Goal: Task Accomplishment & Management: Use online tool/utility

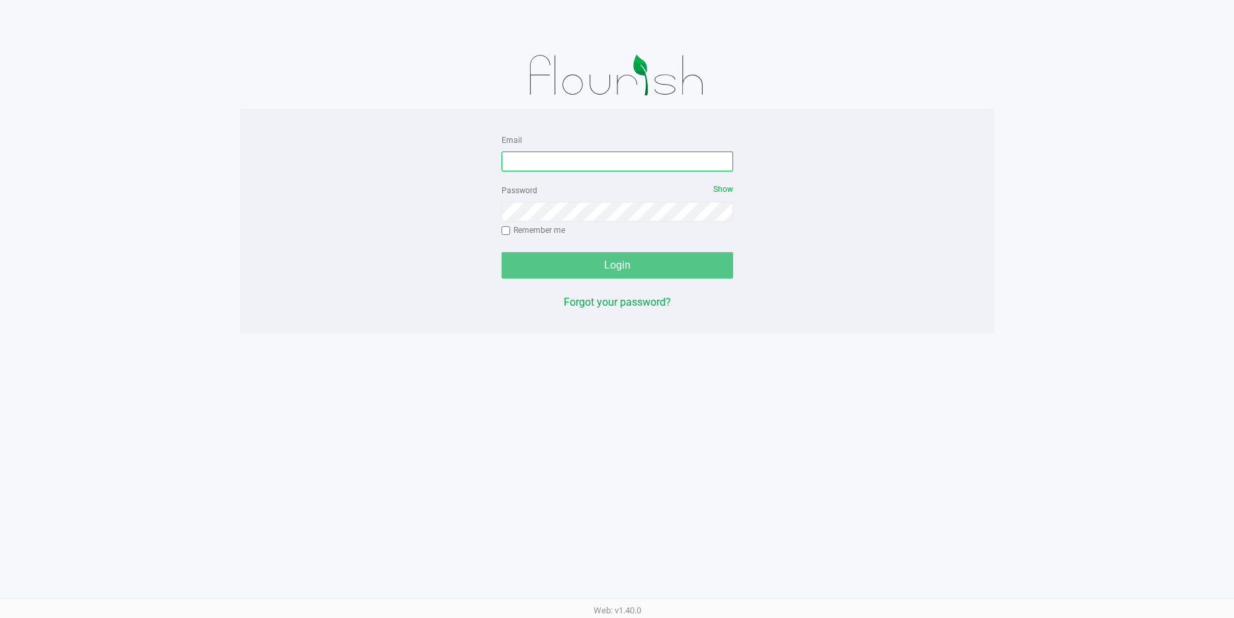
click at [529, 158] on input "Email" at bounding box center [618, 162] width 232 height 20
type input "[EMAIL_ADDRESS][DOMAIN_NAME]"
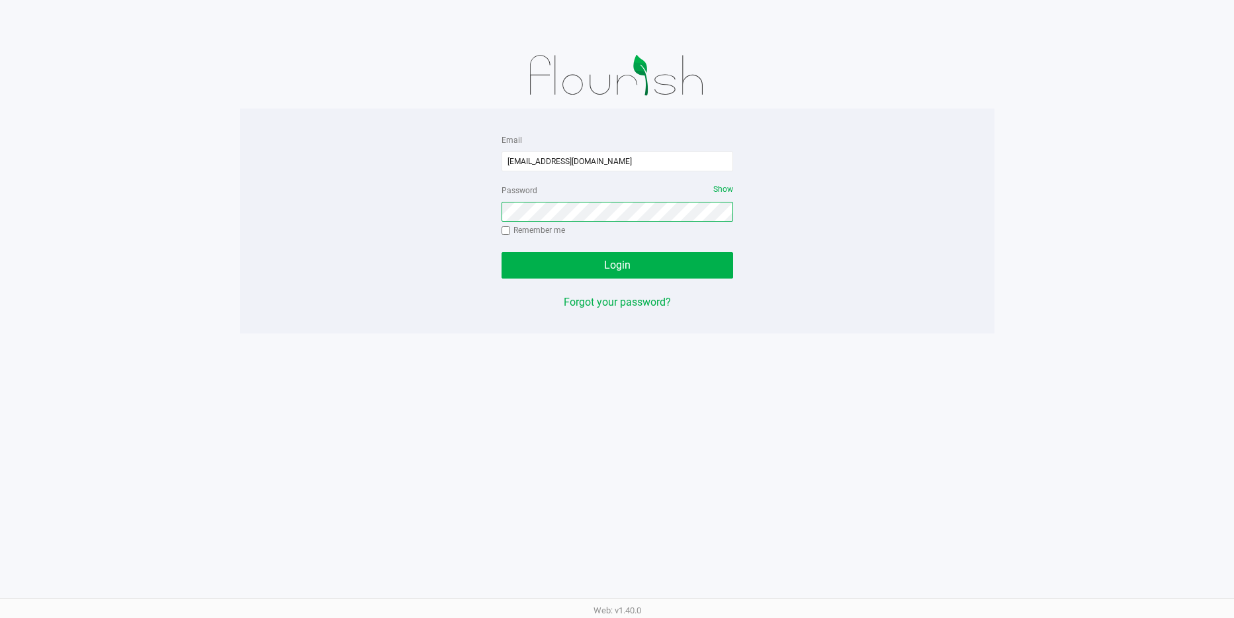
click at [502, 252] on button "Login" at bounding box center [618, 265] width 232 height 26
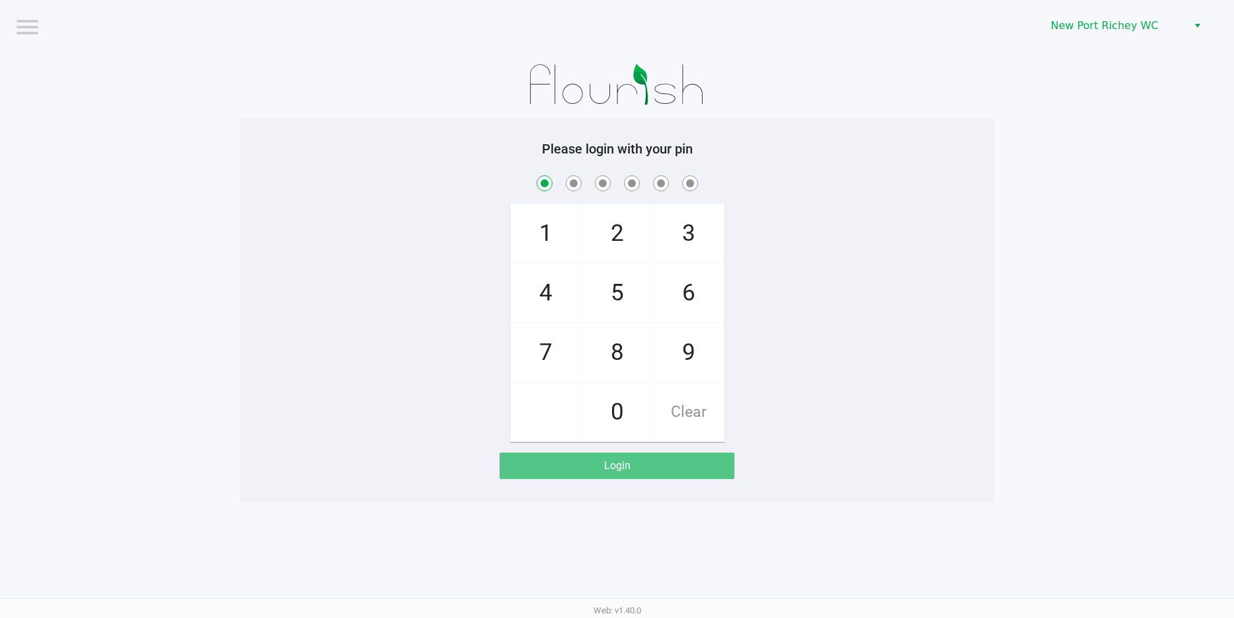
checkbox input "true"
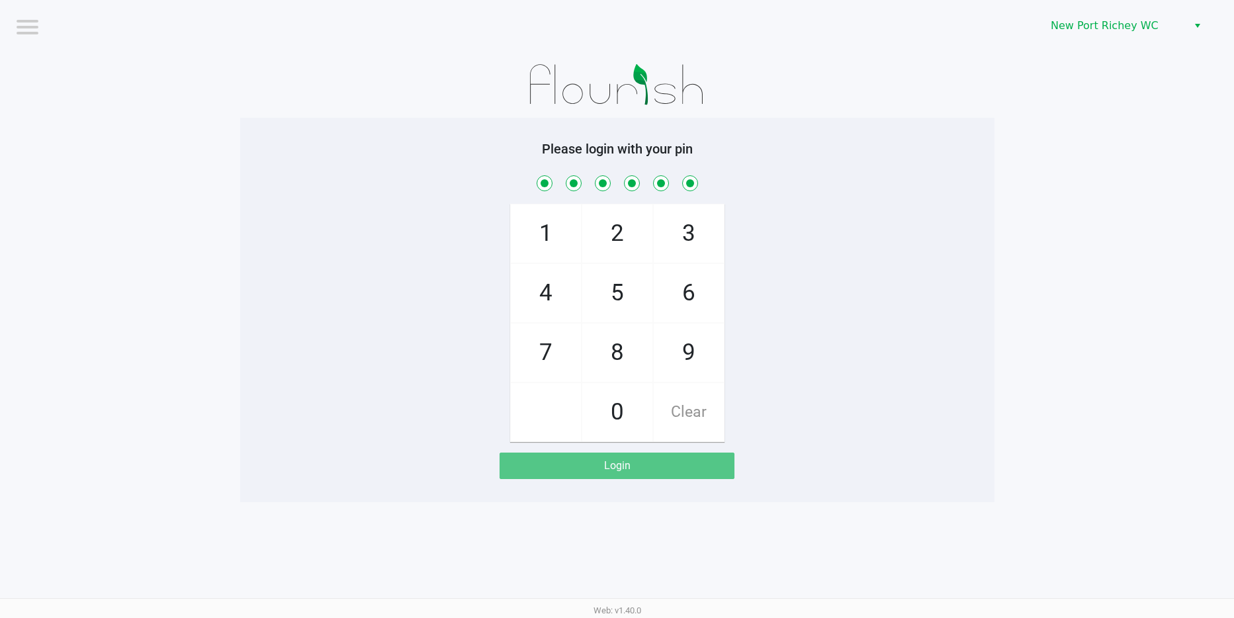
checkbox input "true"
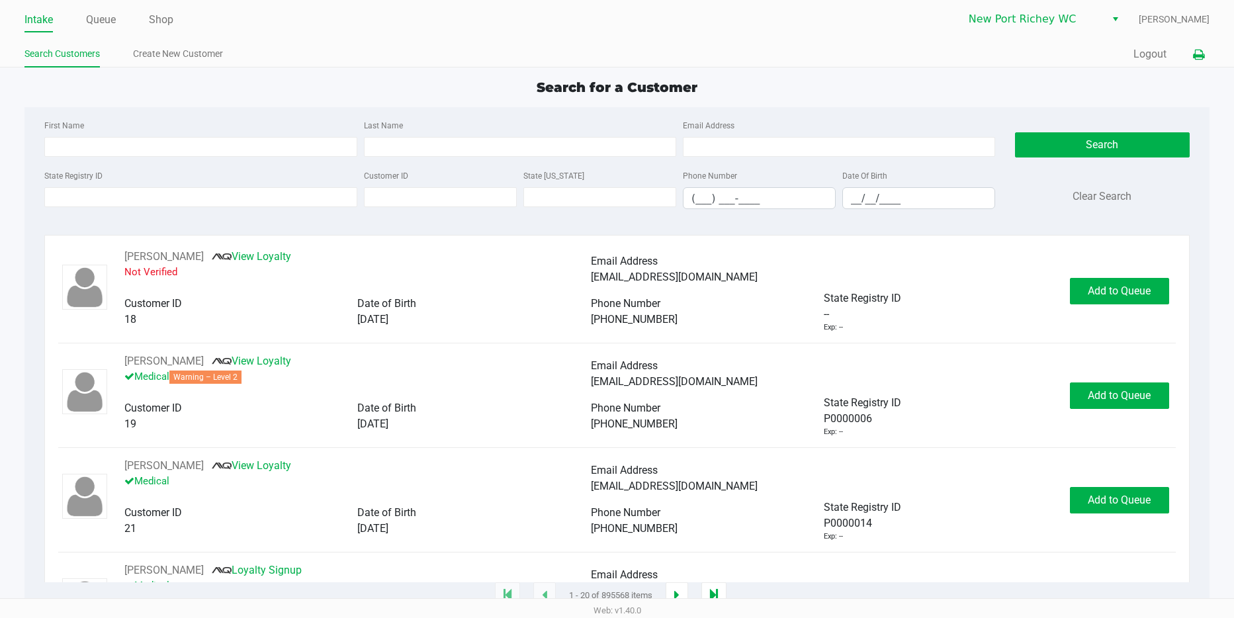
click at [1201, 52] on icon at bounding box center [1198, 54] width 11 height 9
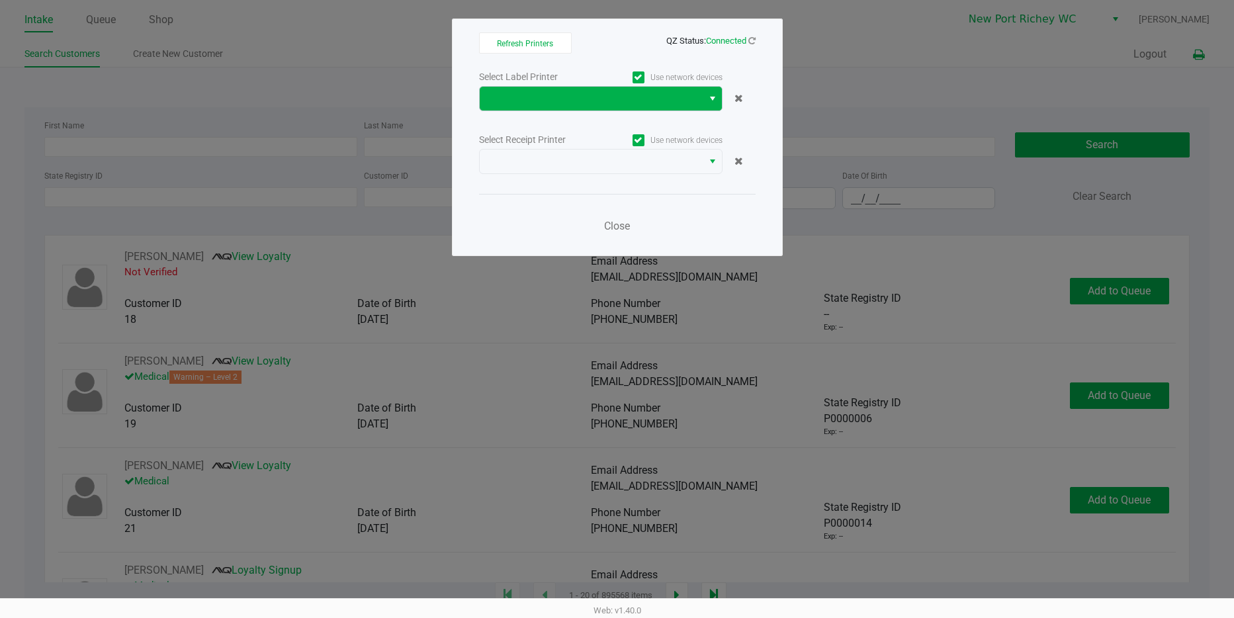
click at [711, 94] on span "Select" at bounding box center [712, 99] width 11 height 16
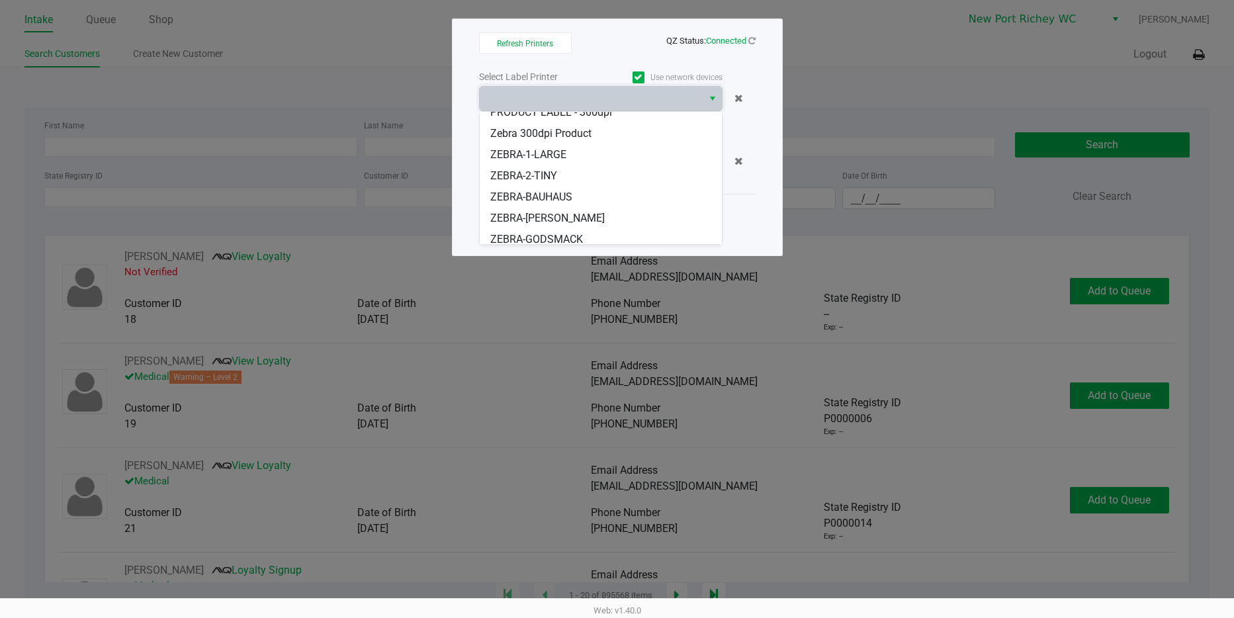
scroll to position [101, 0]
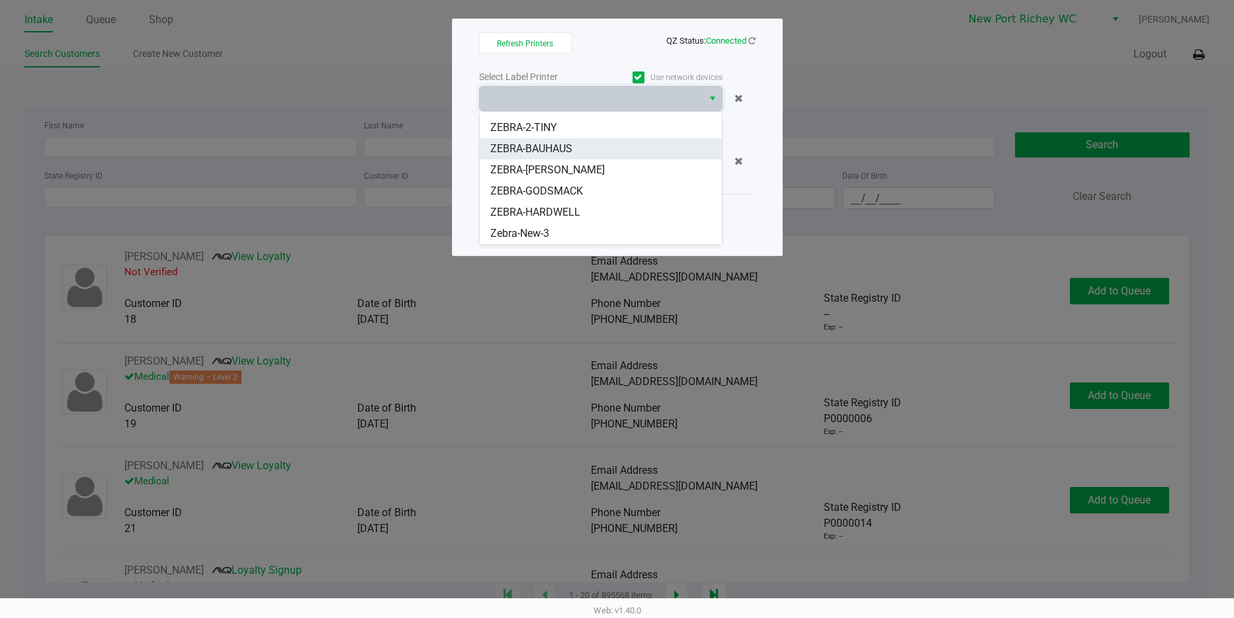
click at [554, 146] on span "ZEBRA-BAUHAUS" at bounding box center [531, 149] width 82 height 16
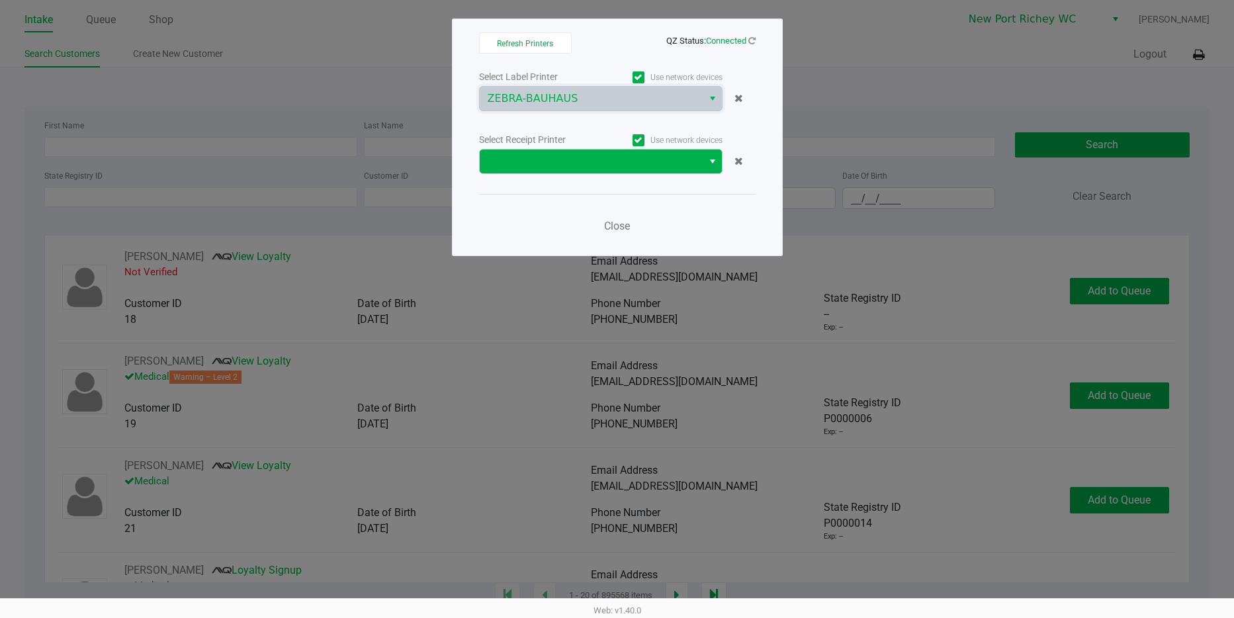
click at [707, 163] on span "Select" at bounding box center [712, 162] width 11 height 16
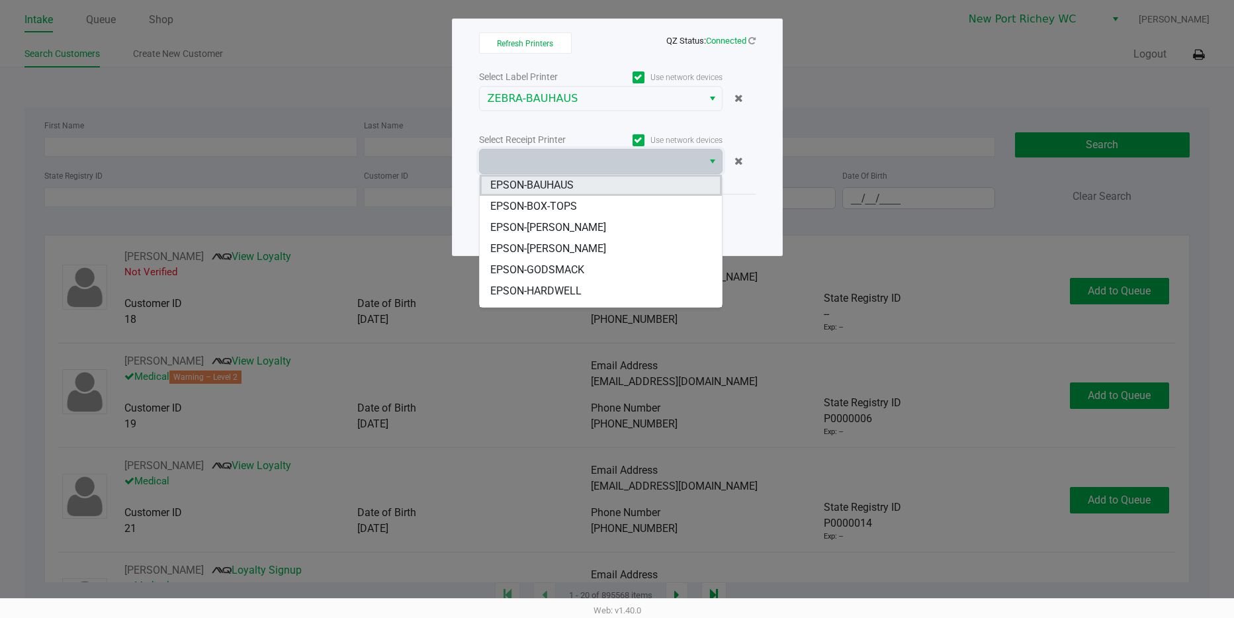
click at [566, 182] on span "EPSON-BAUHAUS" at bounding box center [531, 185] width 83 height 16
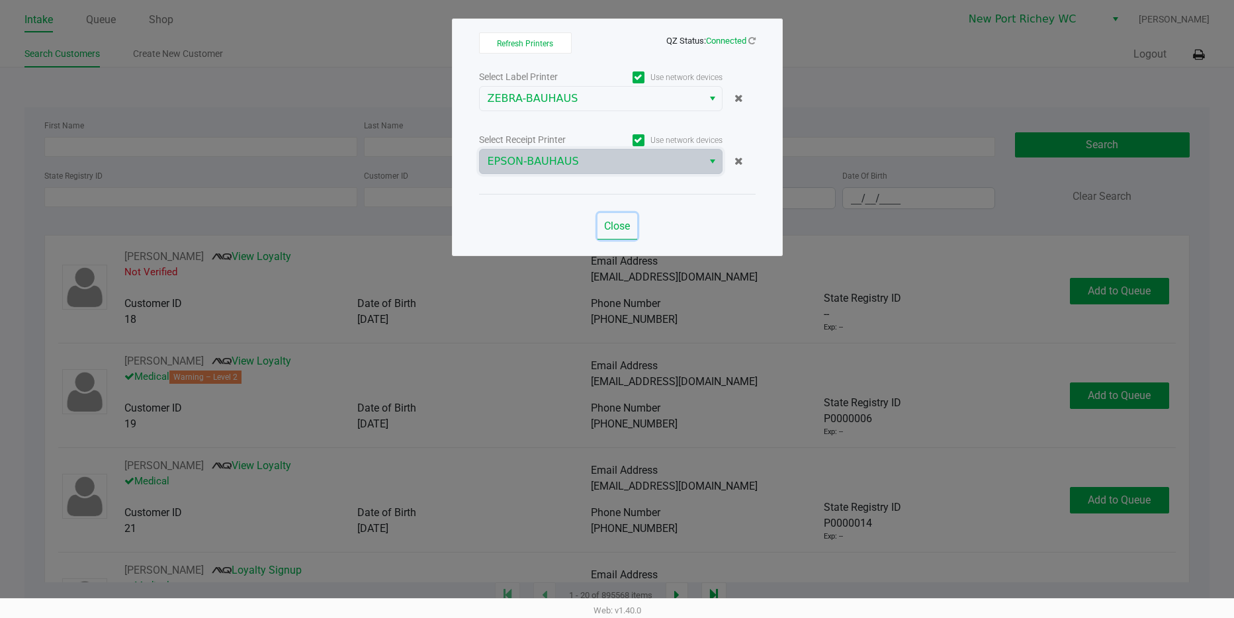
click at [623, 226] on span "Close" at bounding box center [617, 226] width 26 height 13
